Goal: Transaction & Acquisition: Purchase product/service

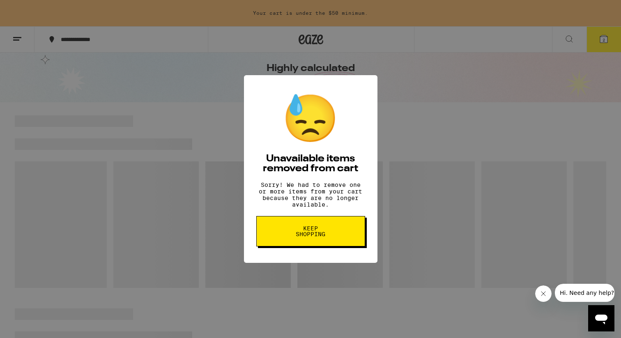
scroll to position [32, 0]
click at [317, 232] on span "Keep Shopping" at bounding box center [311, 232] width 42 height 12
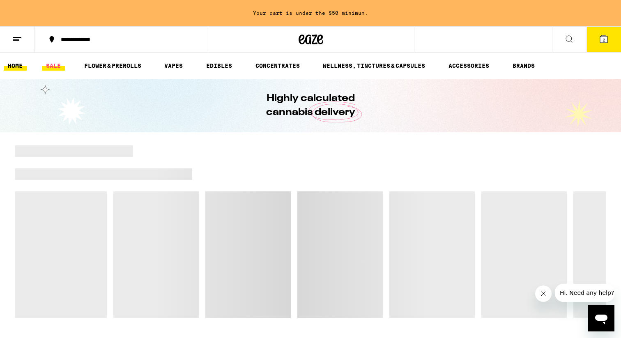
click at [47, 67] on link "SALE" at bounding box center [53, 66] width 23 height 10
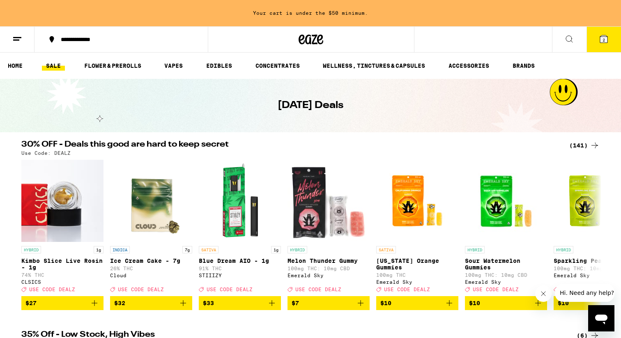
click at [584, 148] on div "(141)" at bounding box center [584, 146] width 30 height 10
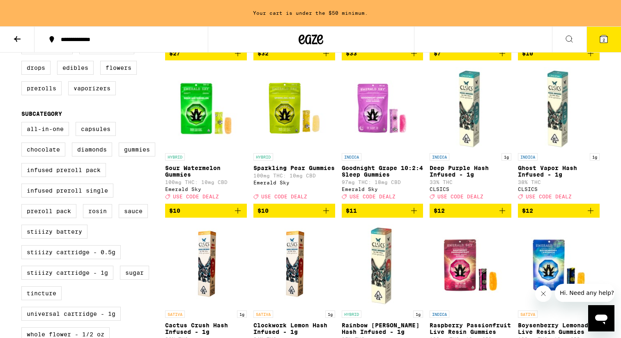
scroll to position [249, 0]
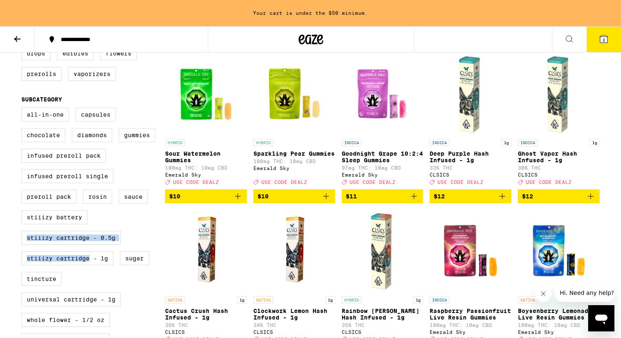
drag, startPoint x: 89, startPoint y: 276, endPoint x: 98, endPoint y: 232, distance: 44.9
click at [99, 232] on div "All-In-One Capsules Chocolate Diamonds Gummies Infused Preroll Pack Infused Pre…" at bounding box center [93, 241] width 144 height 267
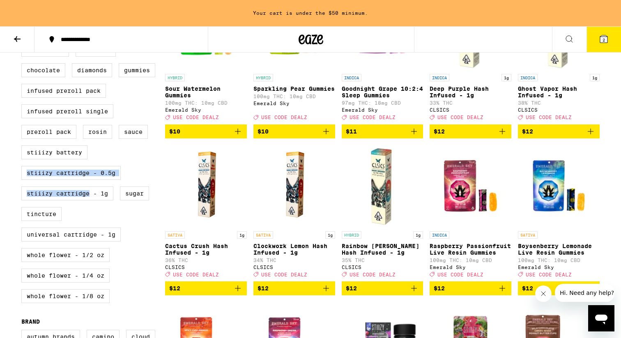
scroll to position [330, 0]
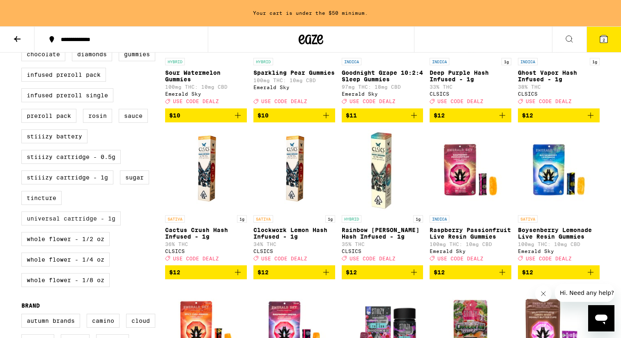
click at [101, 226] on label "Universal Cartridge - 1g" at bounding box center [70, 219] width 99 height 14
click at [23, 28] on input "Universal Cartridge - 1g" at bounding box center [23, 28] width 0 height 0
checkbox input "true"
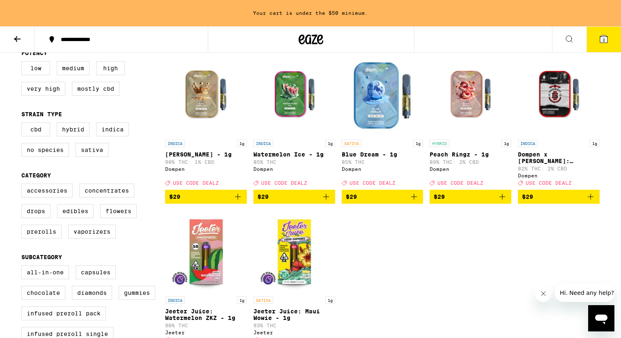
scroll to position [91, 0]
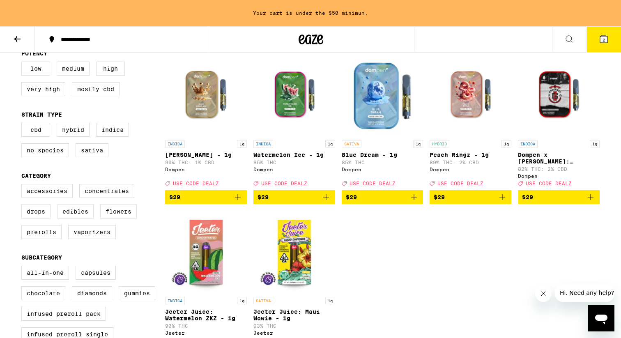
click at [403, 202] on span "$29" at bounding box center [383, 197] width 74 height 10
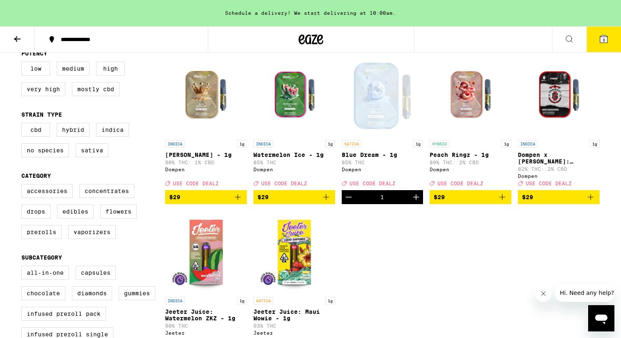
click at [414, 202] on icon "Increment" at bounding box center [416, 197] width 10 height 10
click at [485, 202] on span "$29" at bounding box center [471, 197] width 74 height 10
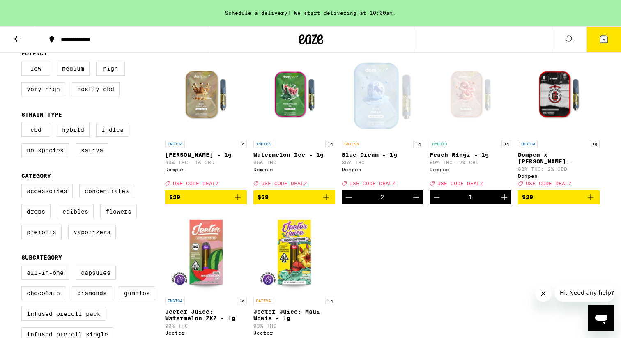
click at [501, 202] on icon "Increment" at bounding box center [505, 197] width 10 height 10
click at [502, 202] on icon "Increment" at bounding box center [505, 197] width 10 height 10
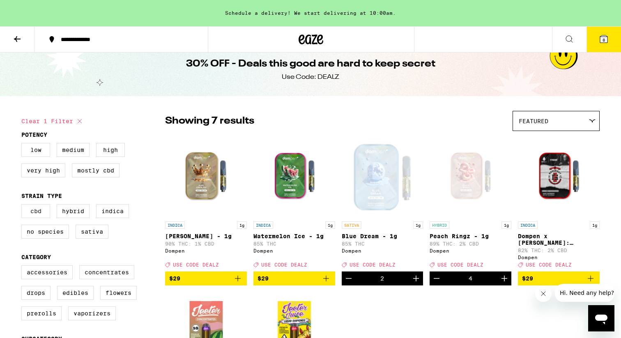
scroll to position [0, 0]
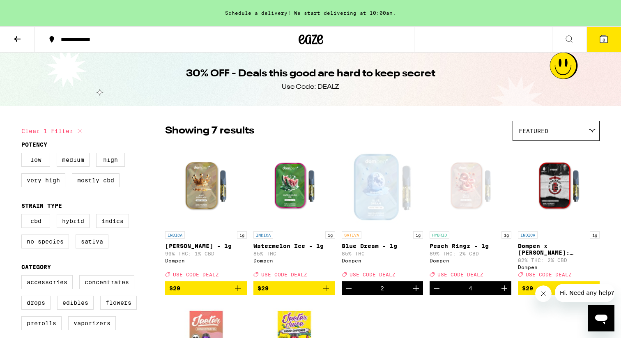
click at [311, 42] on icon at bounding box center [311, 39] width 25 height 15
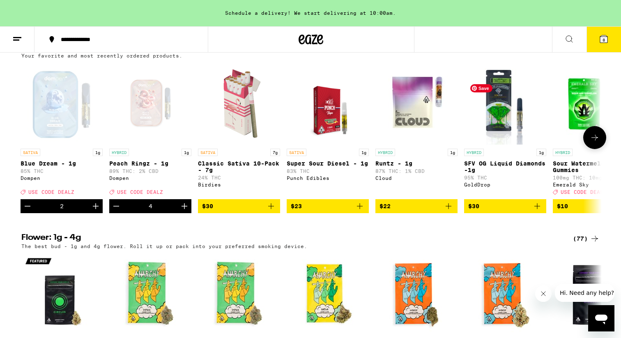
scroll to position [642, 0]
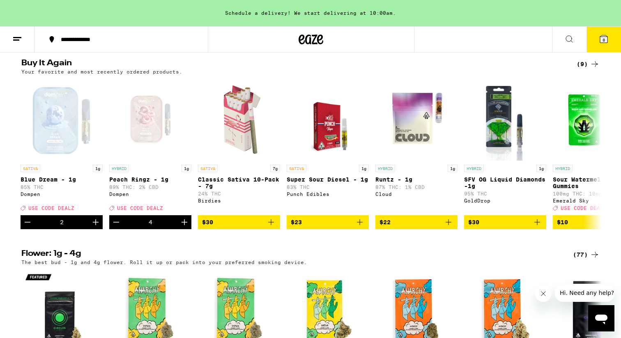
click at [604, 40] on span "8" at bounding box center [604, 39] width 2 height 5
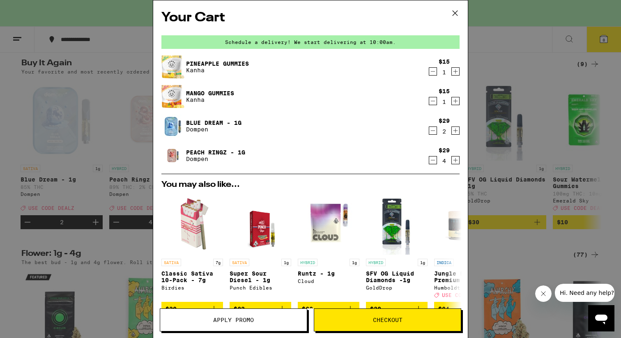
click at [433, 74] on icon "Decrement" at bounding box center [432, 72] width 7 height 10
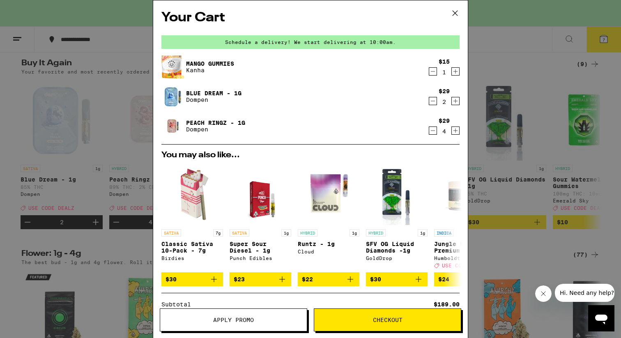
click at [456, 104] on icon "Increment" at bounding box center [455, 101] width 7 height 10
click at [454, 130] on icon "Increment" at bounding box center [455, 131] width 7 height 10
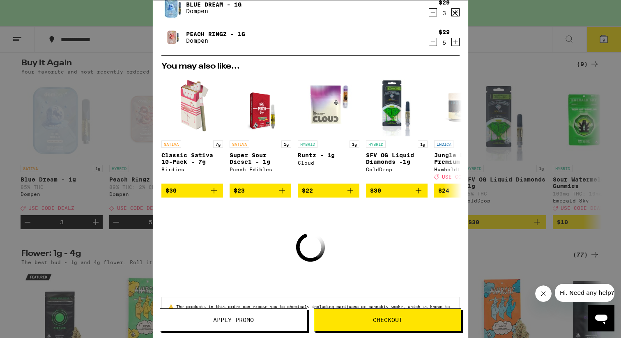
scroll to position [97, 0]
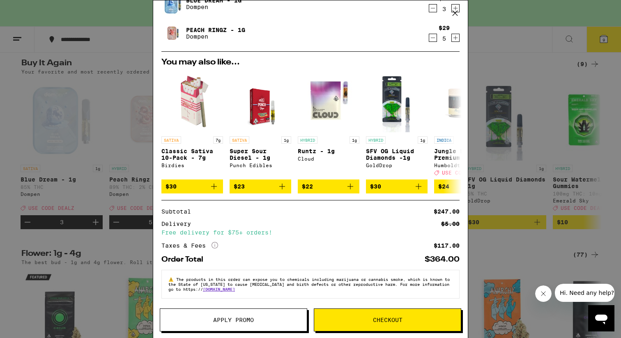
click at [238, 322] on span "Apply Promo" at bounding box center [233, 320] width 41 height 6
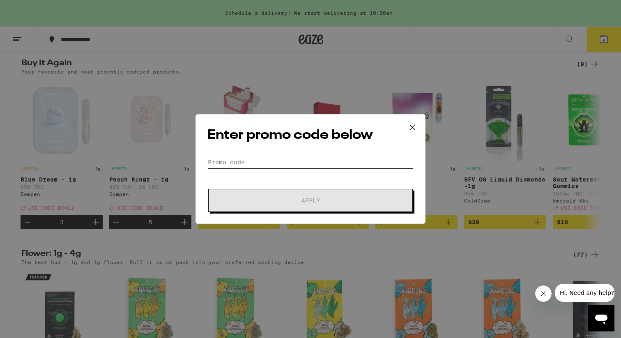
click at [277, 157] on input "Promo Code" at bounding box center [310, 162] width 206 height 12
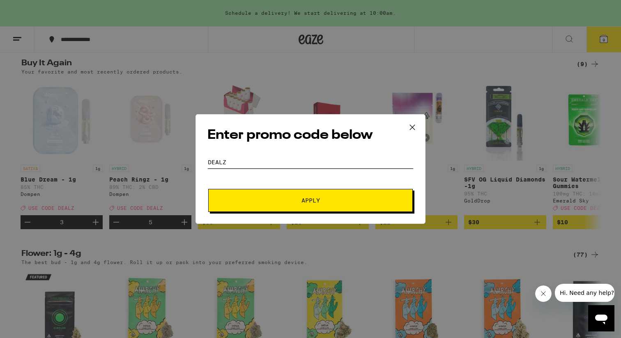
type input "DEALZ"
click at [307, 206] on button "Apply" at bounding box center [310, 200] width 205 height 23
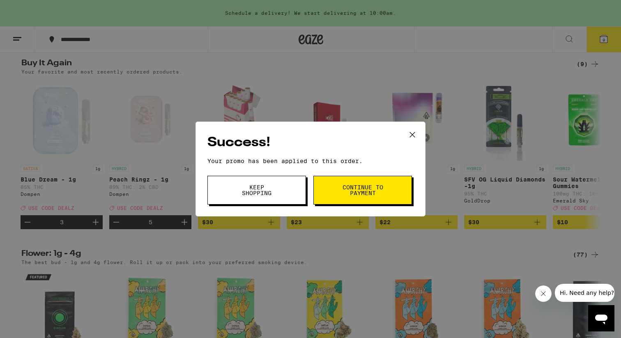
click at [434, 76] on div "Success! Your promo has been applied to this order. Promo Code DEALZ Keep Shopp…" at bounding box center [310, 169] width 621 height 338
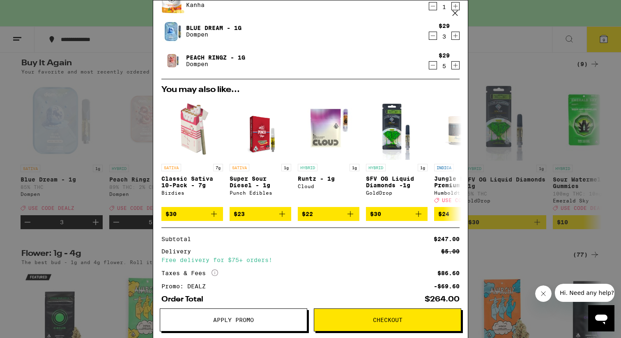
scroll to position [111, 0]
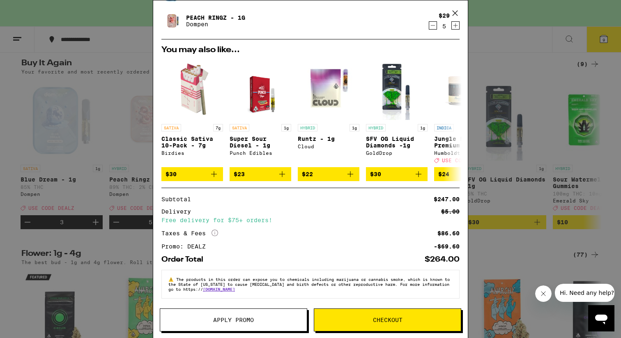
click at [504, 147] on div "Your Cart Schedule a delivery! We start delivering at 10:00am. Mango Gummies Ka…" at bounding box center [310, 169] width 621 height 338
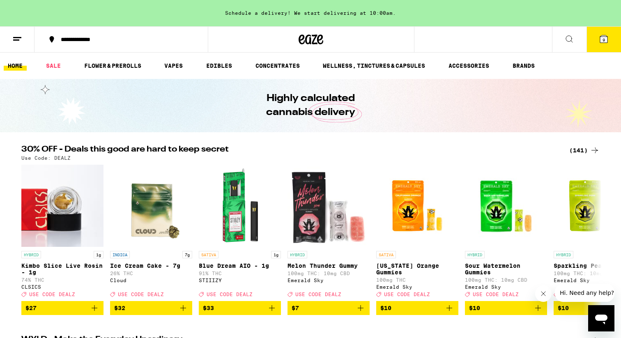
click at [585, 148] on div "(141)" at bounding box center [584, 150] width 30 height 10
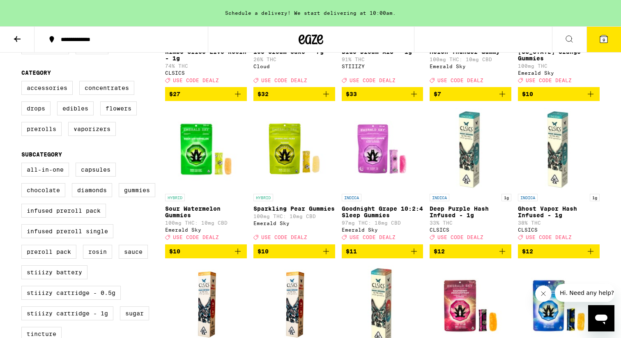
scroll to position [198, 0]
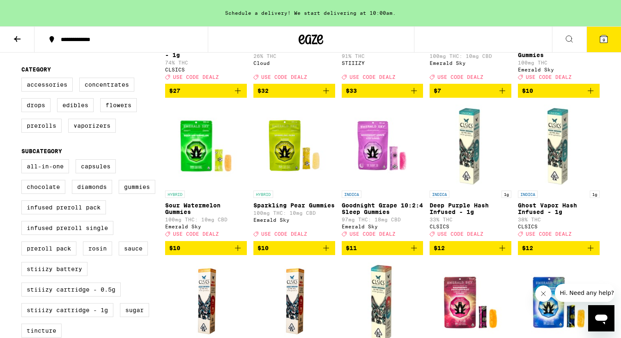
click at [230, 253] on span "$10" at bounding box center [206, 248] width 74 height 10
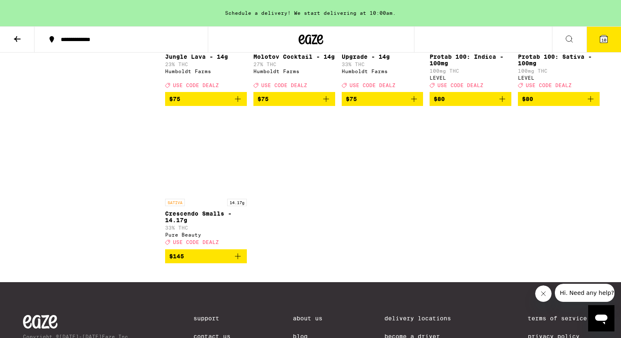
scroll to position [4519, 0]
